Goal: Contribute content

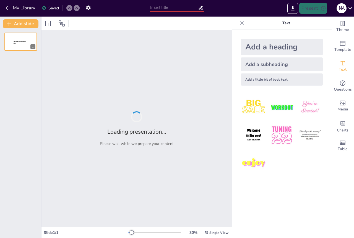
type input "ITIL y COBIT: Fundamentos para la Excelencia en la Gestión de TI"
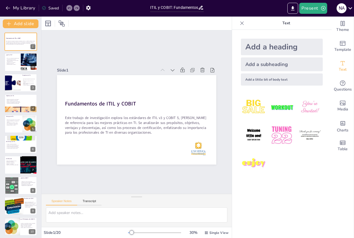
checkbox input "true"
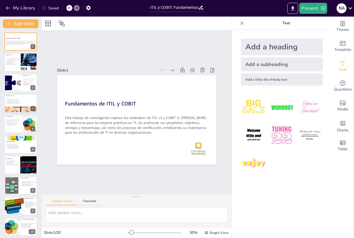
checkbox input "true"
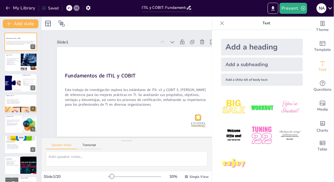
checkbox input "true"
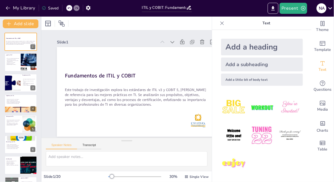
checkbox input "true"
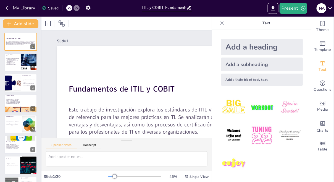
checkbox input "true"
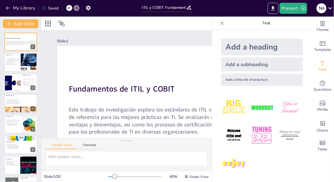
checkbox input "true"
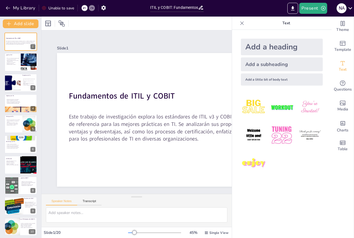
checkbox input "true"
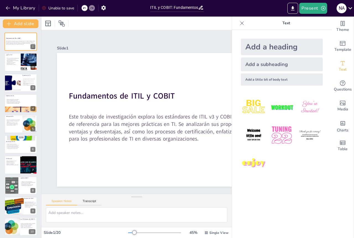
checkbox input "true"
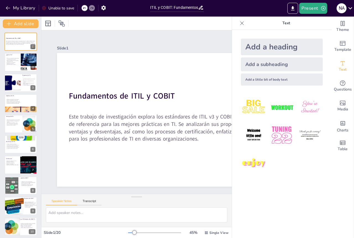
checkbox input "true"
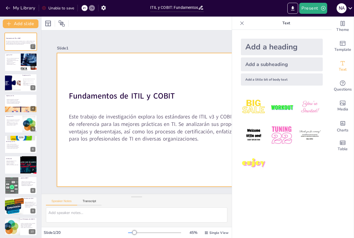
checkbox input "true"
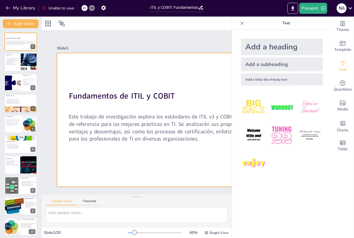
checkbox input "true"
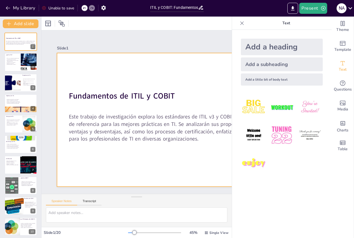
checkbox input "true"
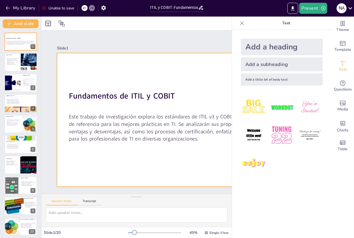
checkbox input "true"
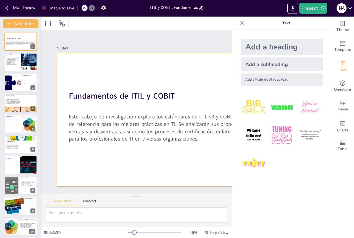
checkbox input "true"
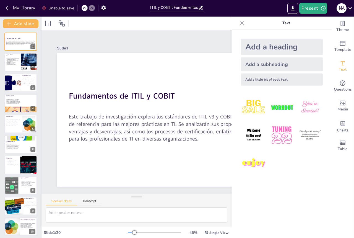
checkbox input "true"
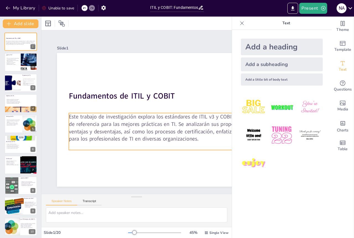
checkbox input "true"
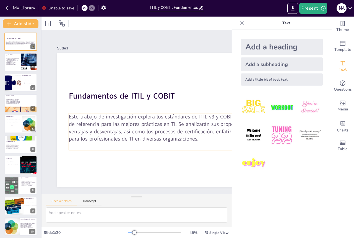
checkbox input "true"
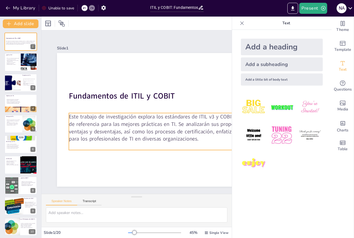
checkbox input "true"
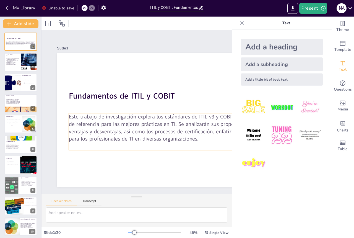
checkbox input "true"
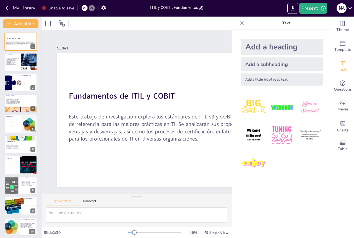
checkbox input "true"
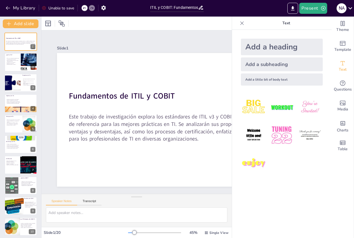
checkbox input "true"
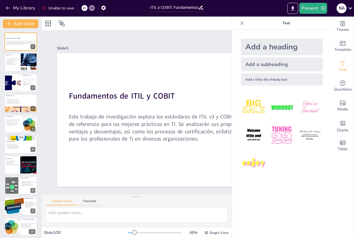
checkbox input "true"
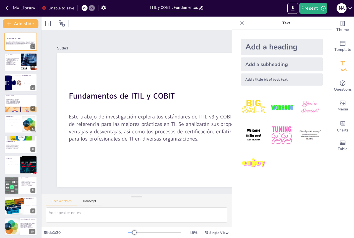
checkbox input "true"
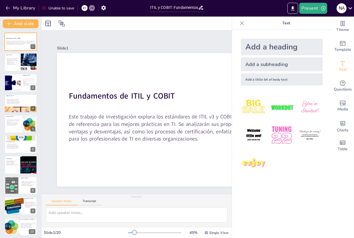
checkbox input "true"
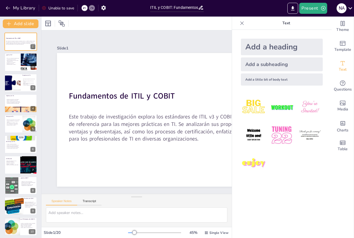
checkbox input "true"
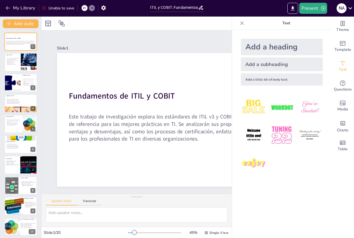
checkbox input "true"
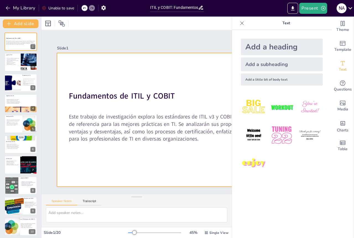
checkbox input "true"
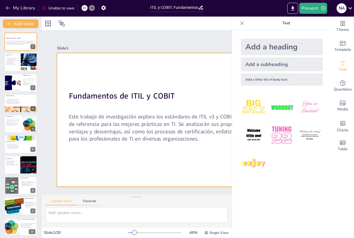
checkbox input "true"
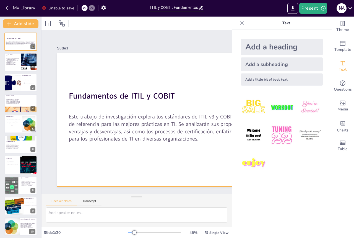
checkbox input "true"
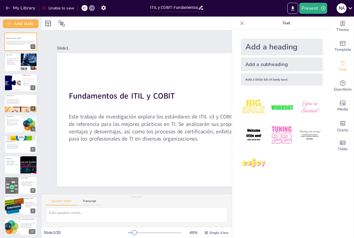
checkbox input "true"
